Goal: Task Accomplishment & Management: Use online tool/utility

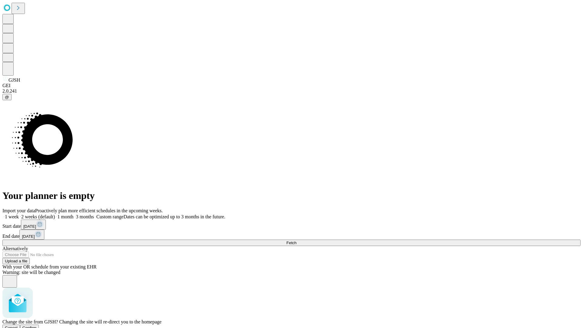
click at [37, 326] on span "Confirm" at bounding box center [29, 328] width 14 height 5
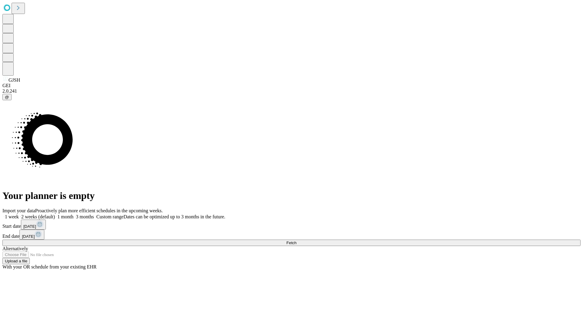
click at [19, 214] on label "1 week" at bounding box center [10, 216] width 16 height 5
click at [297, 241] on span "Fetch" at bounding box center [291, 243] width 10 height 5
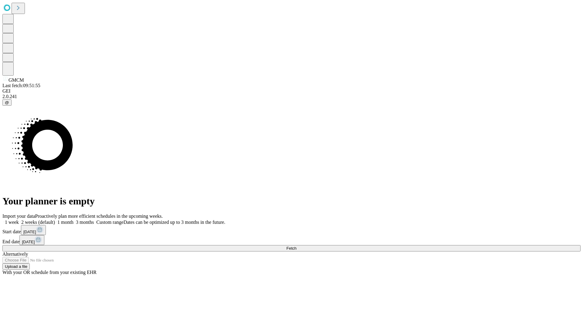
click at [19, 220] on label "1 week" at bounding box center [10, 222] width 16 height 5
click at [297, 246] on span "Fetch" at bounding box center [291, 248] width 10 height 5
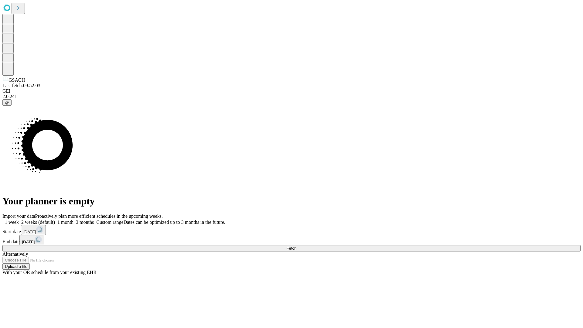
click at [19, 220] on label "1 week" at bounding box center [10, 222] width 16 height 5
click at [297, 246] on span "Fetch" at bounding box center [291, 248] width 10 height 5
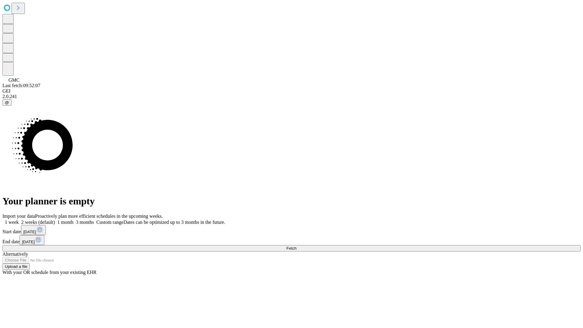
click at [19, 220] on label "1 week" at bounding box center [10, 222] width 16 height 5
click at [297, 246] on span "Fetch" at bounding box center [291, 248] width 10 height 5
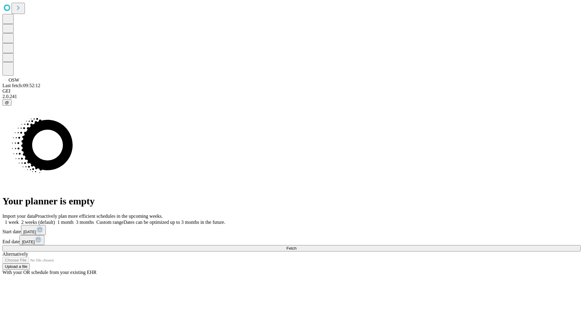
click at [19, 220] on label "1 week" at bounding box center [10, 222] width 16 height 5
click at [297, 246] on span "Fetch" at bounding box center [291, 248] width 10 height 5
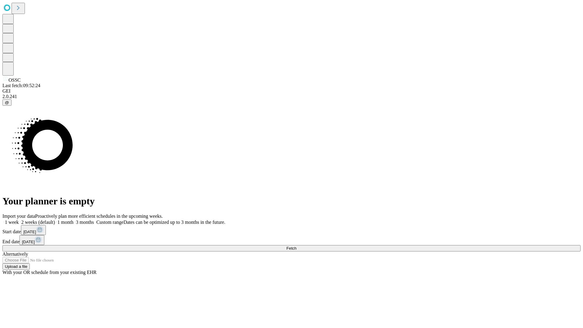
click at [19, 220] on label "1 week" at bounding box center [10, 222] width 16 height 5
click at [297, 246] on span "Fetch" at bounding box center [291, 248] width 10 height 5
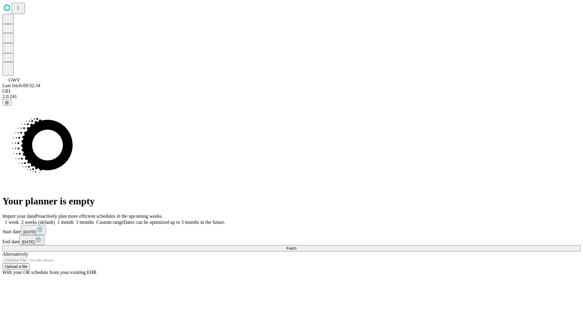
click at [19, 220] on label "1 week" at bounding box center [10, 222] width 16 height 5
click at [297, 246] on span "Fetch" at bounding box center [291, 248] width 10 height 5
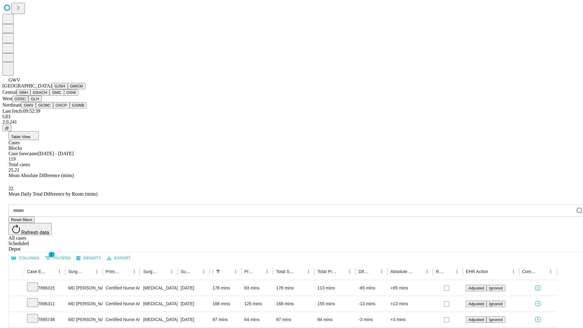
click at [47, 108] on button "GCMC" at bounding box center [44, 105] width 17 height 6
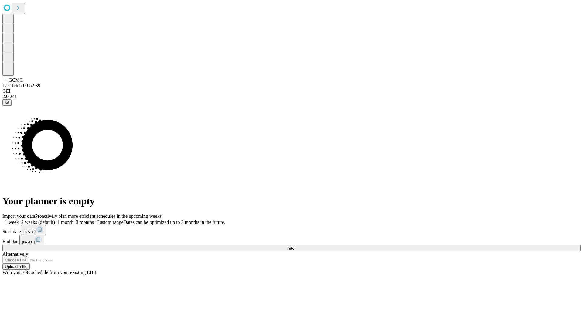
click at [19, 220] on label "1 week" at bounding box center [10, 222] width 16 height 5
click at [297, 246] on span "Fetch" at bounding box center [291, 248] width 10 height 5
